Goal: Transaction & Acquisition: Purchase product/service

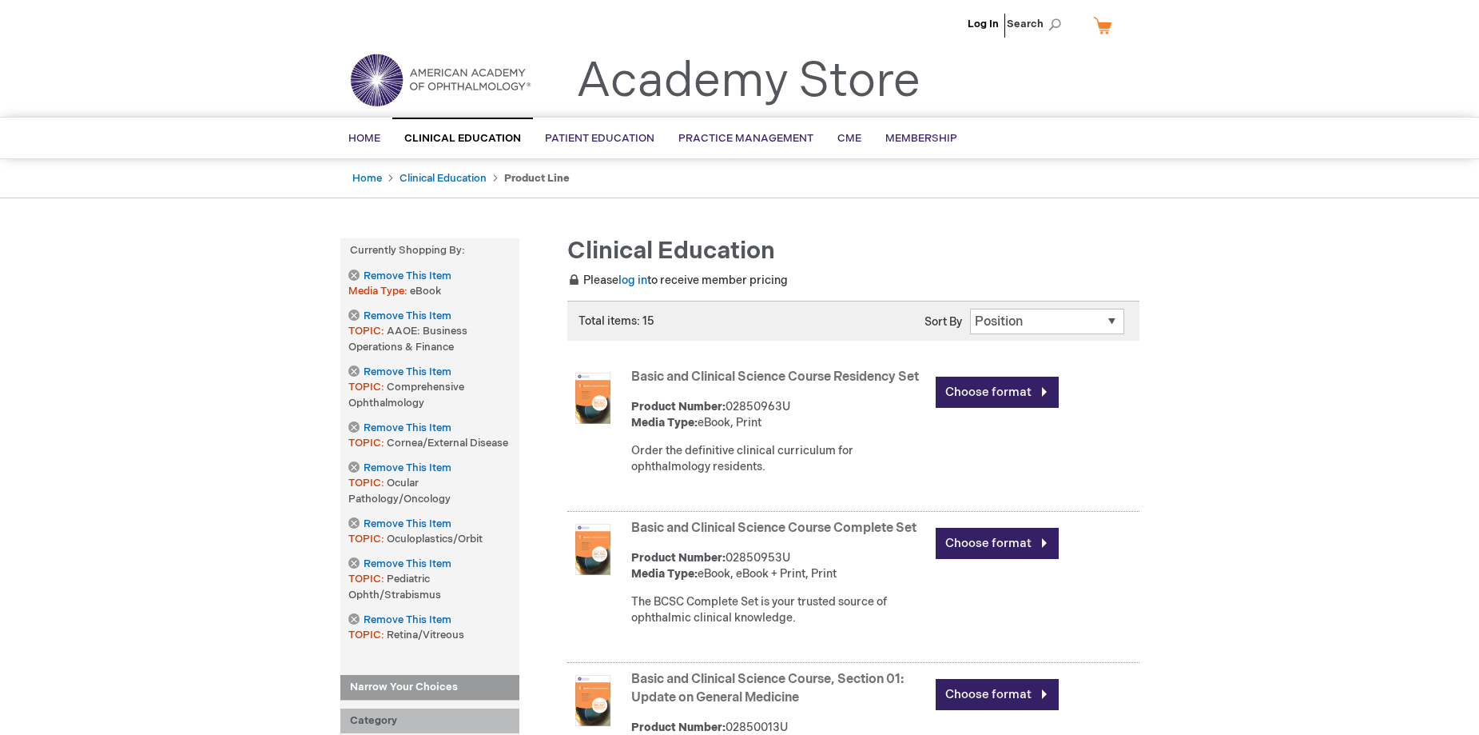
click at [977, 310] on select "Position Product Name : A to Z Product Name : Z to A Price : Low to High Price …" at bounding box center [1047, 322] width 154 height 26
click at [1024, 326] on select "Position Product Name : A to Z Product Name : Z to A Price : Low to High Price …" at bounding box center [1047, 322] width 154 height 26
click at [1025, 322] on select "Position Product Name : A to Z Product Name : Z to A Price : Low to High Price …" at bounding box center [1047, 322] width 154 height 26
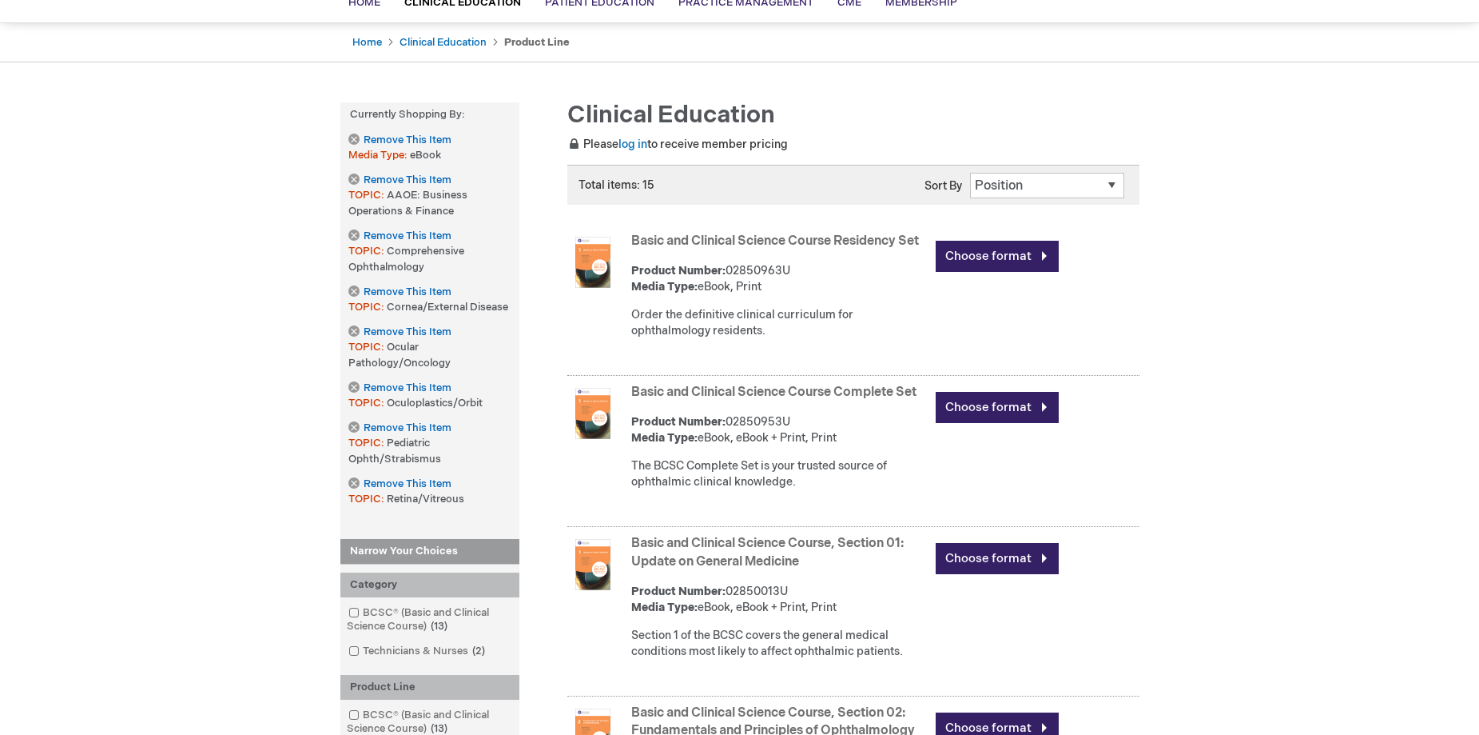
scroll to position [160, 0]
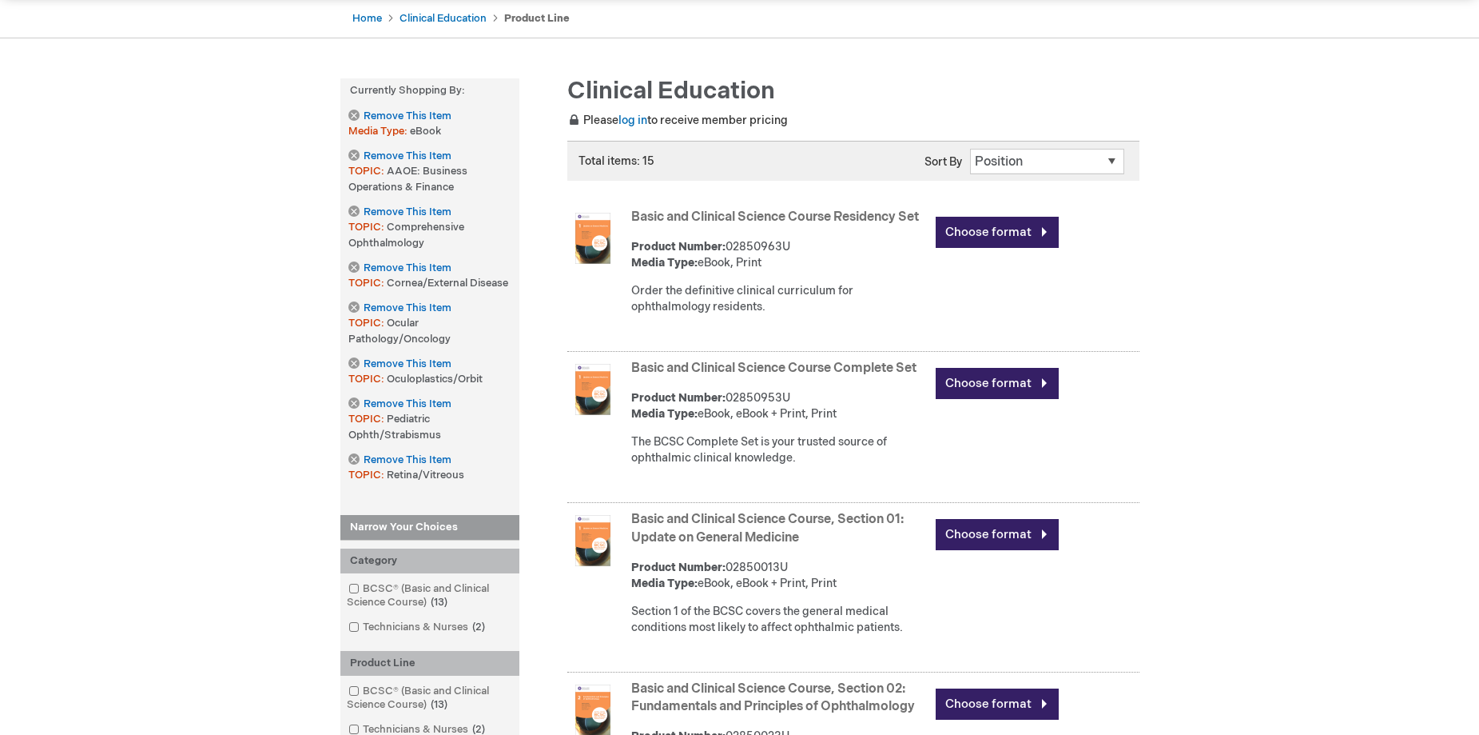
click at [778, 376] on link "Basic and Clinical Science Course Complete Set" at bounding box center [773, 367] width 285 height 15
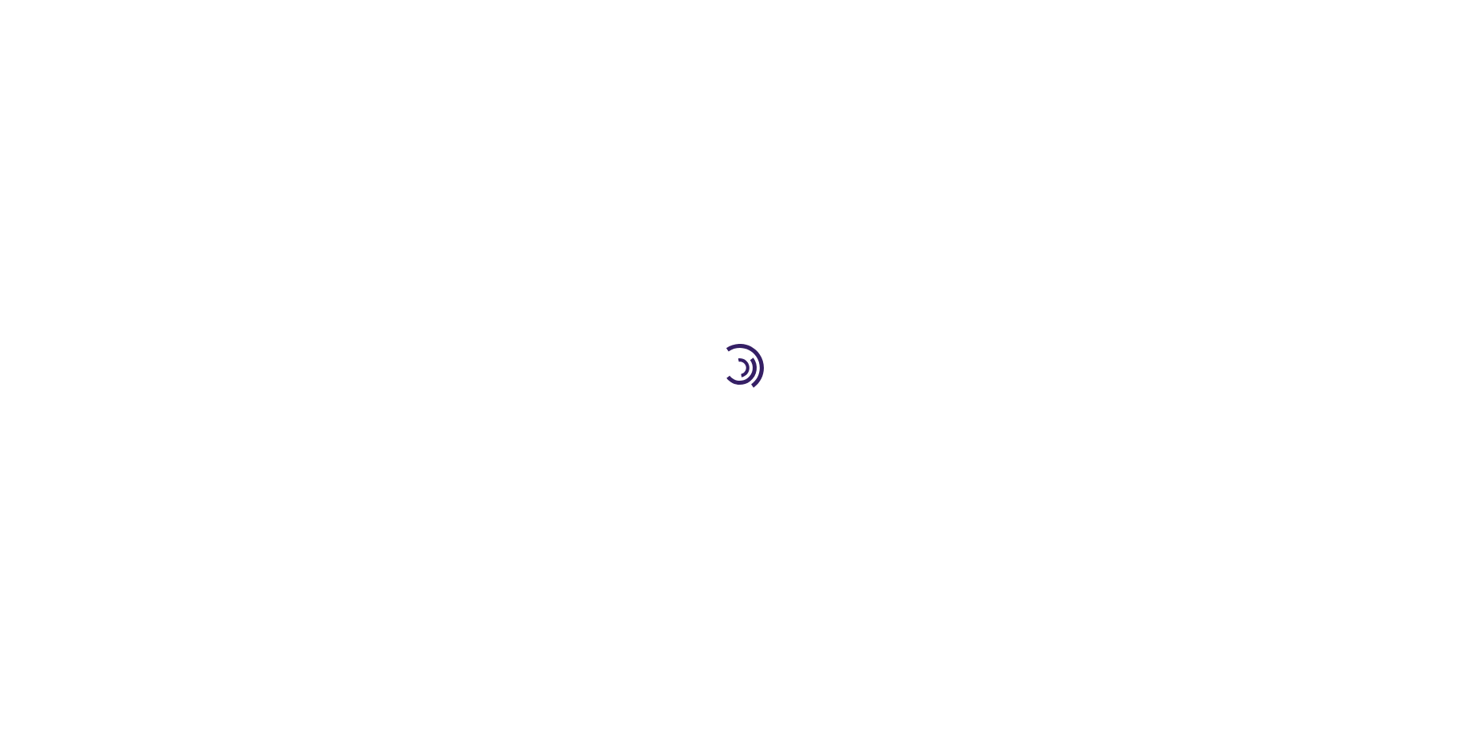
type input "0"
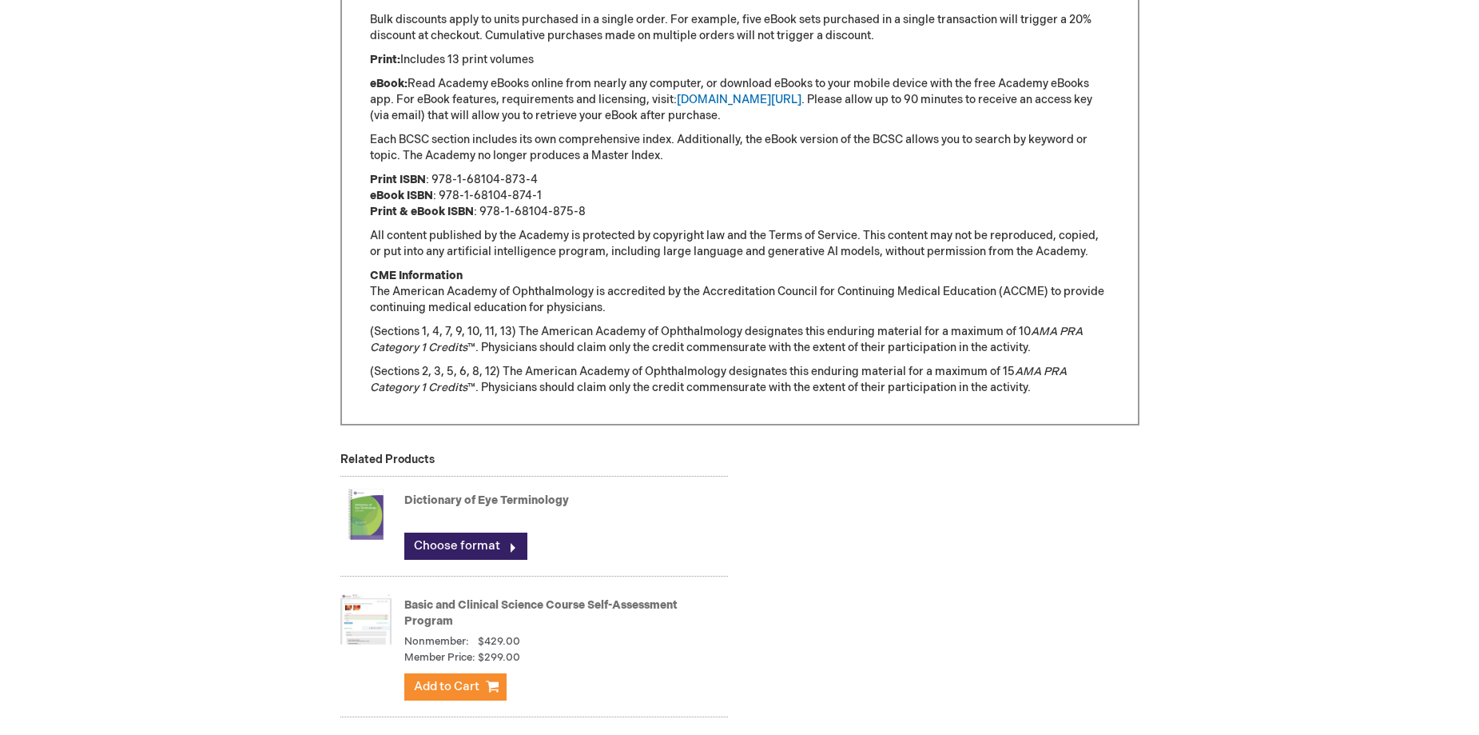
scroll to position [1519, 0]
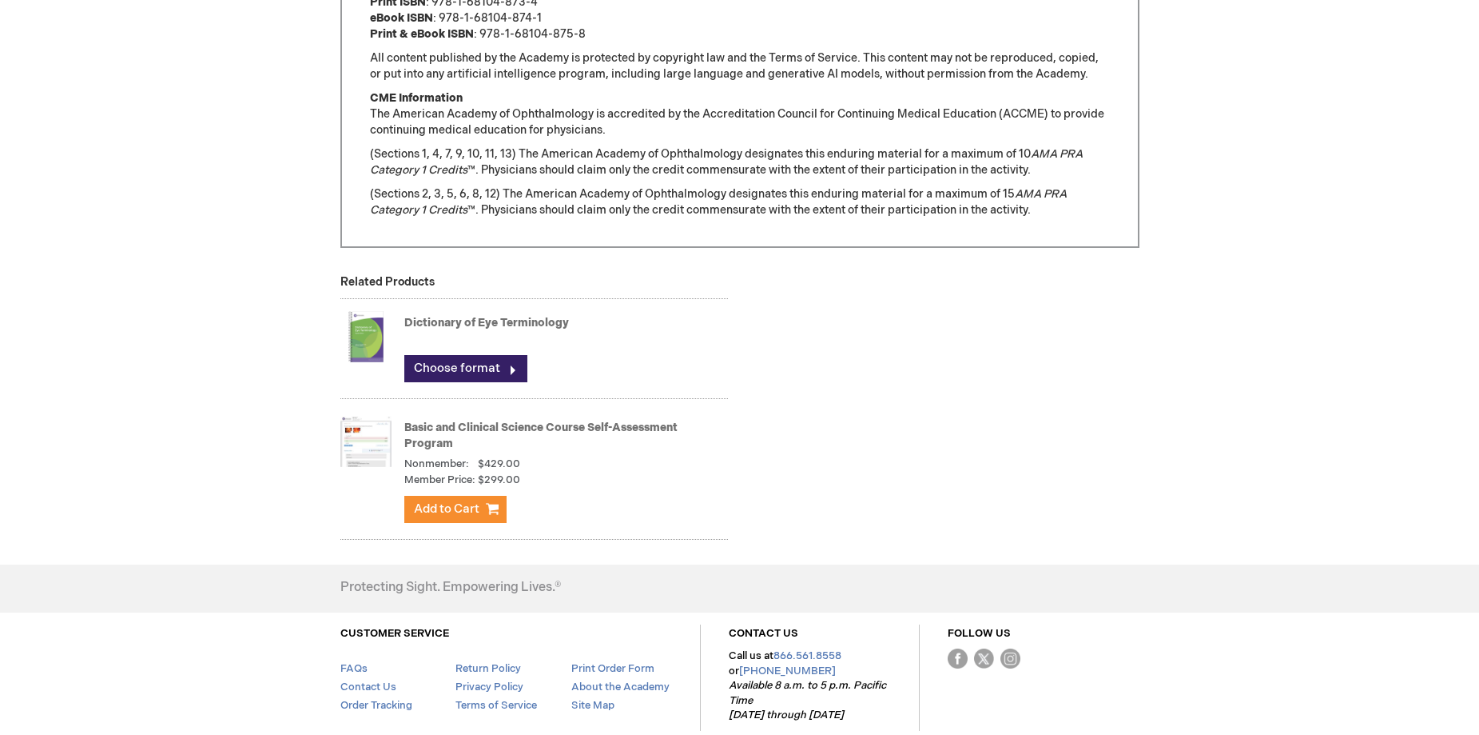
click at [667, 464] on div "Nonmember: $429.00" at bounding box center [566, 464] width 324 height 16
